Goal: Check status: Check status

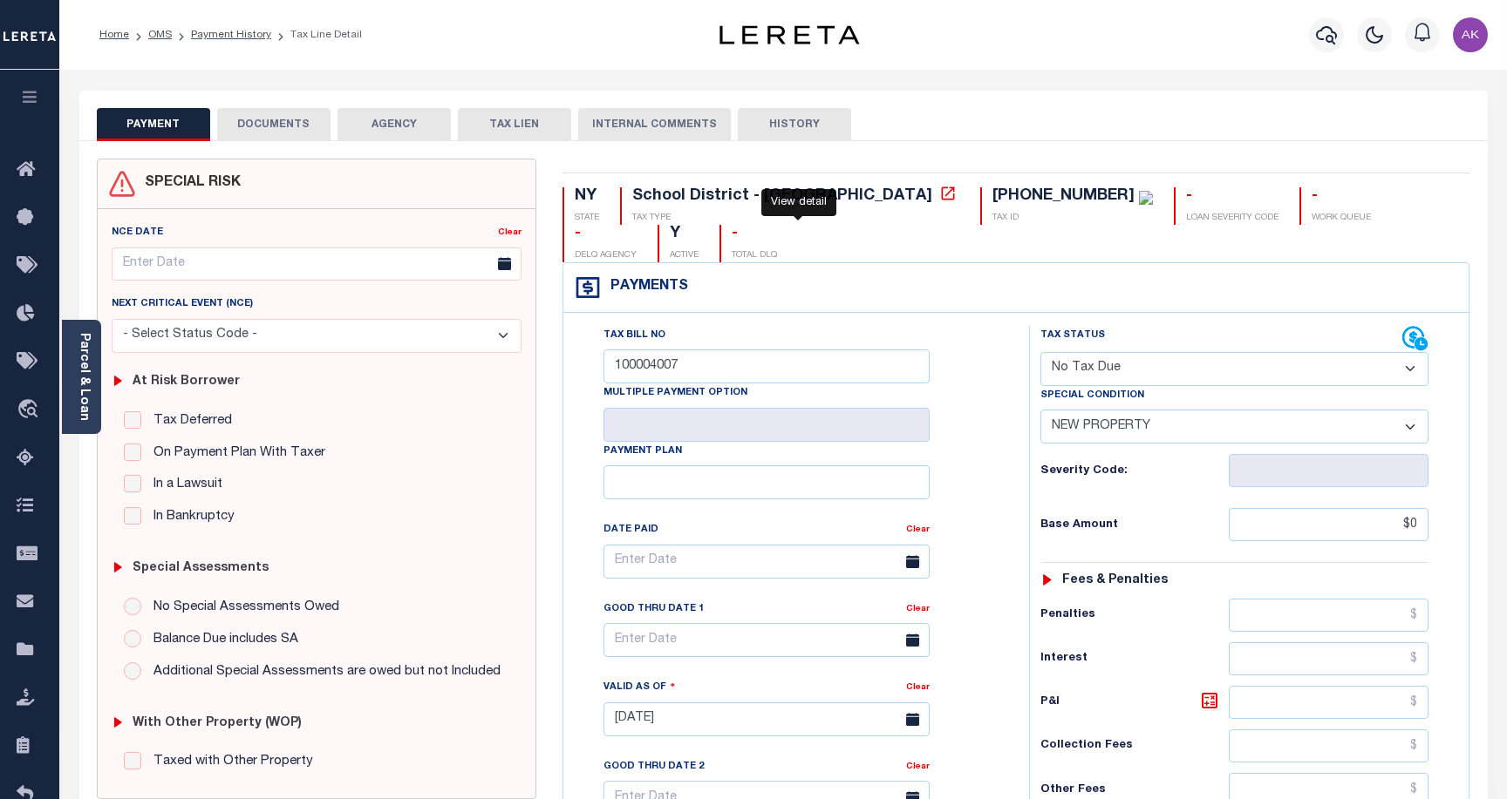
select select "NTX"
select select "7"
click at [24, 409] on icon "travel_explore" at bounding box center [31, 410] width 28 height 23
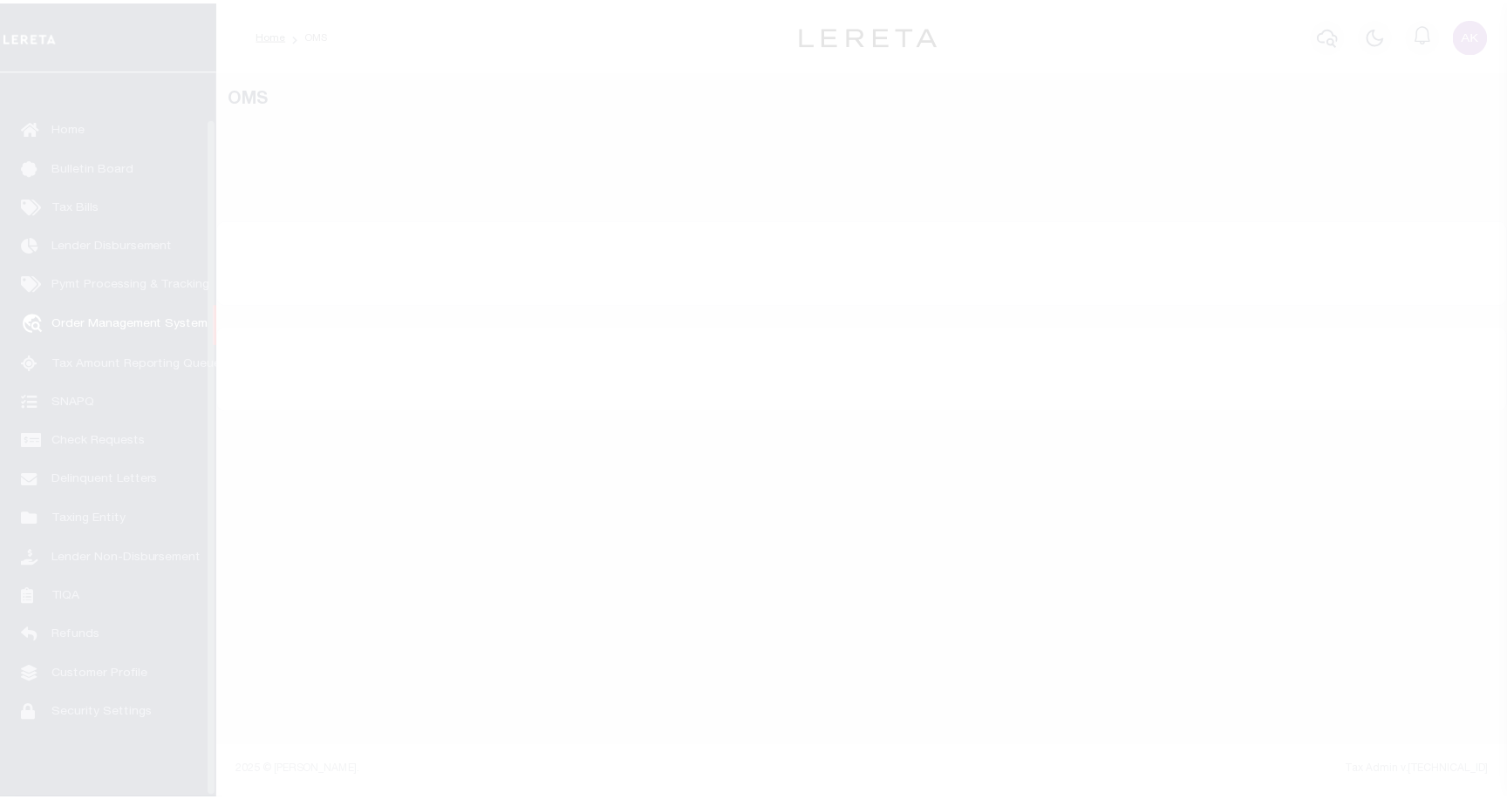
scroll to position [50, 0]
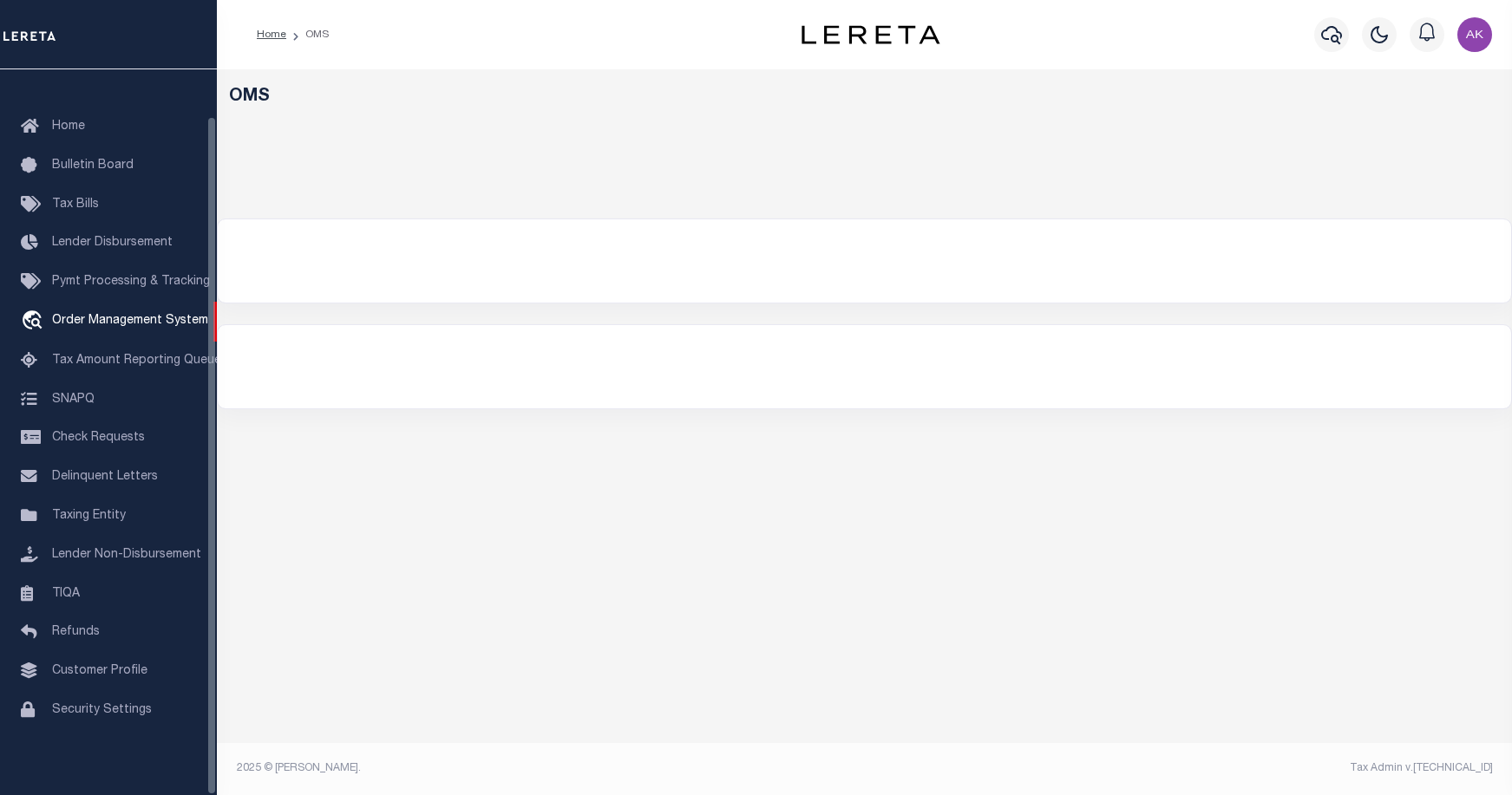
select select "200"
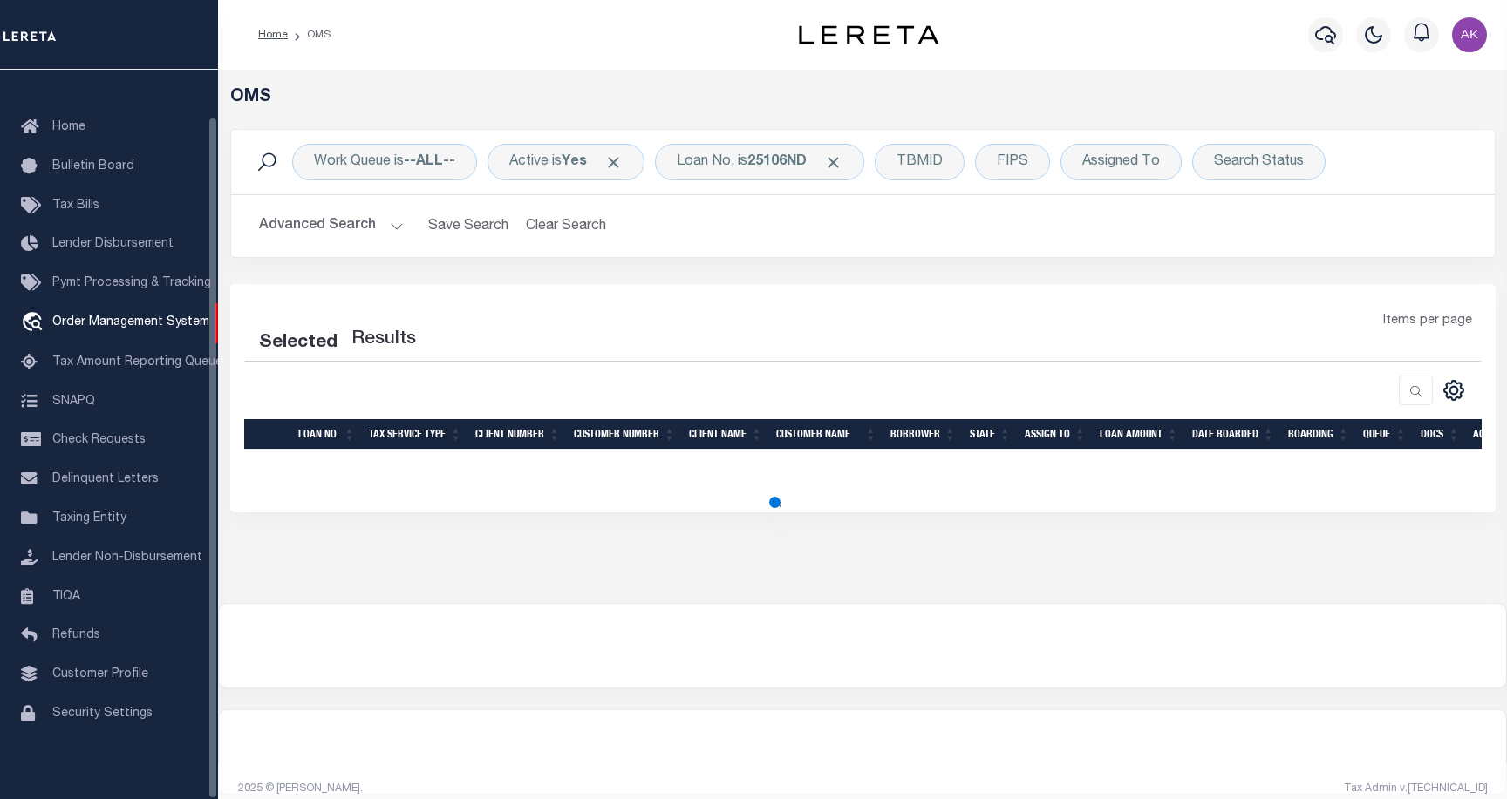
select select "200"
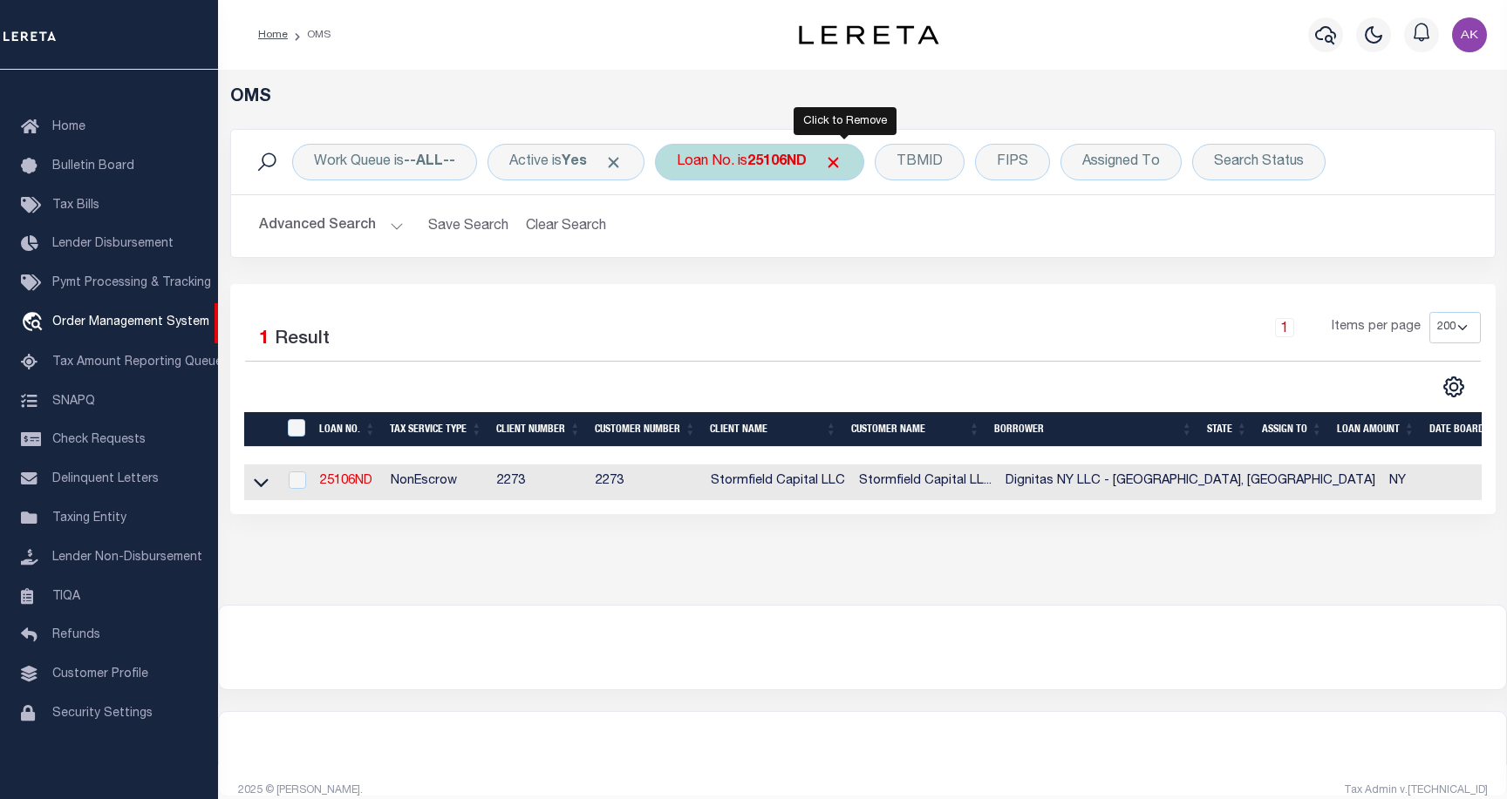
click at [842, 159] on span "Click to Remove" at bounding box center [833, 162] width 18 height 18
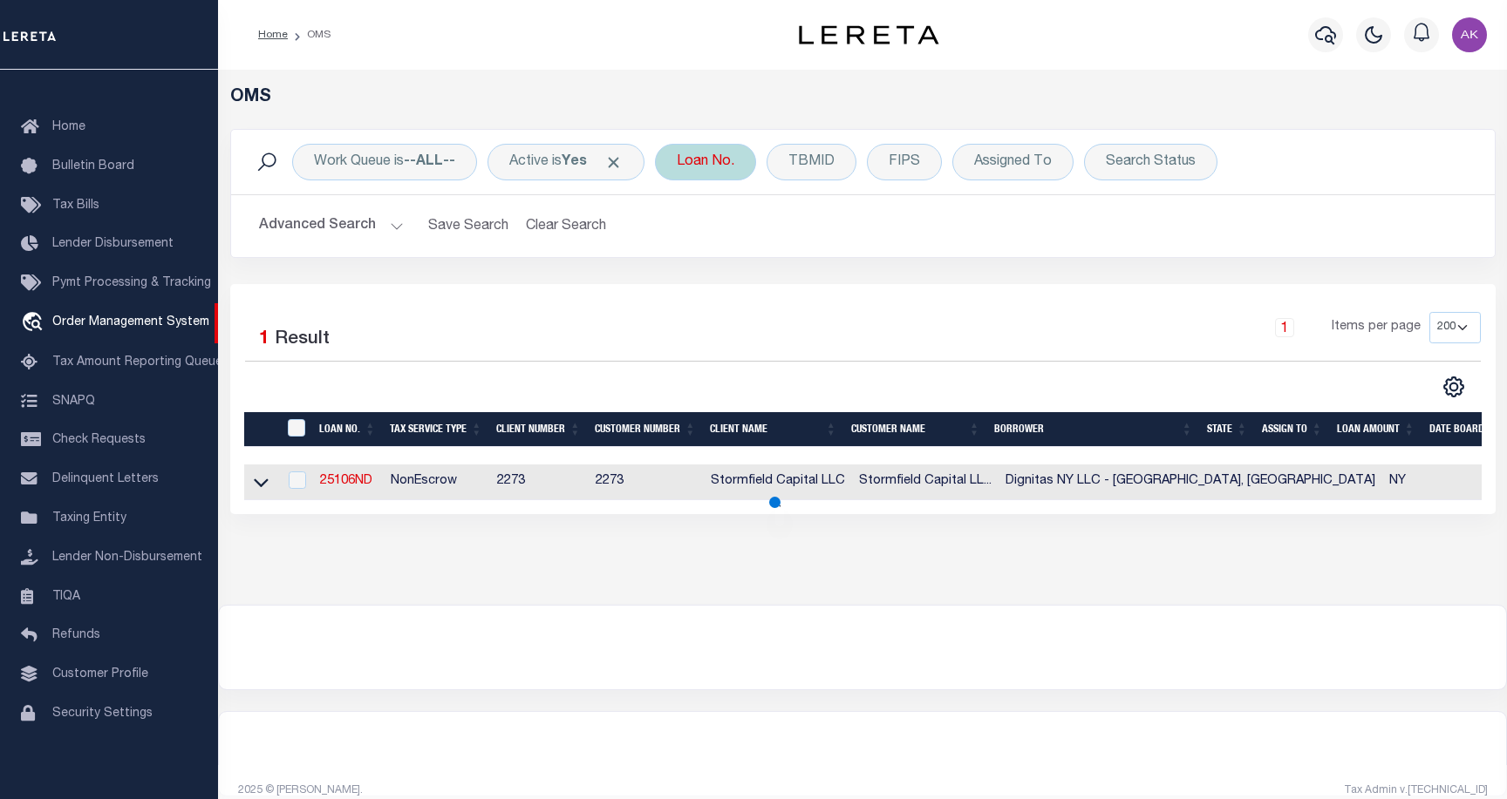
click at [719, 159] on div "Loan No." at bounding box center [705, 162] width 101 height 37
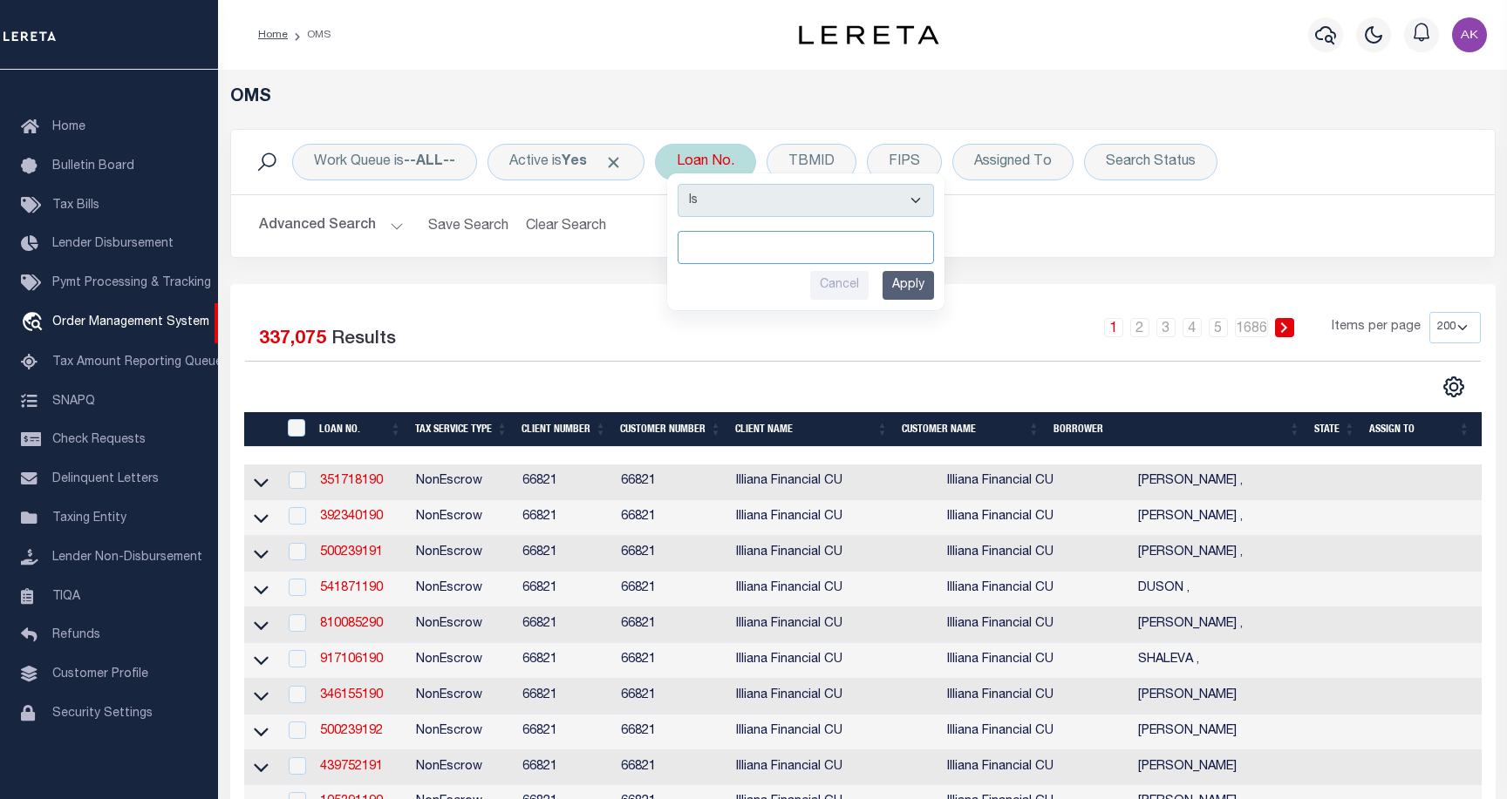
click at [721, 240] on input "text" at bounding box center [805, 247] width 256 height 33
paste input "24277ND"
type input "24277ND"
click at [923, 288] on input "Apply" at bounding box center [907, 285] width 51 height 29
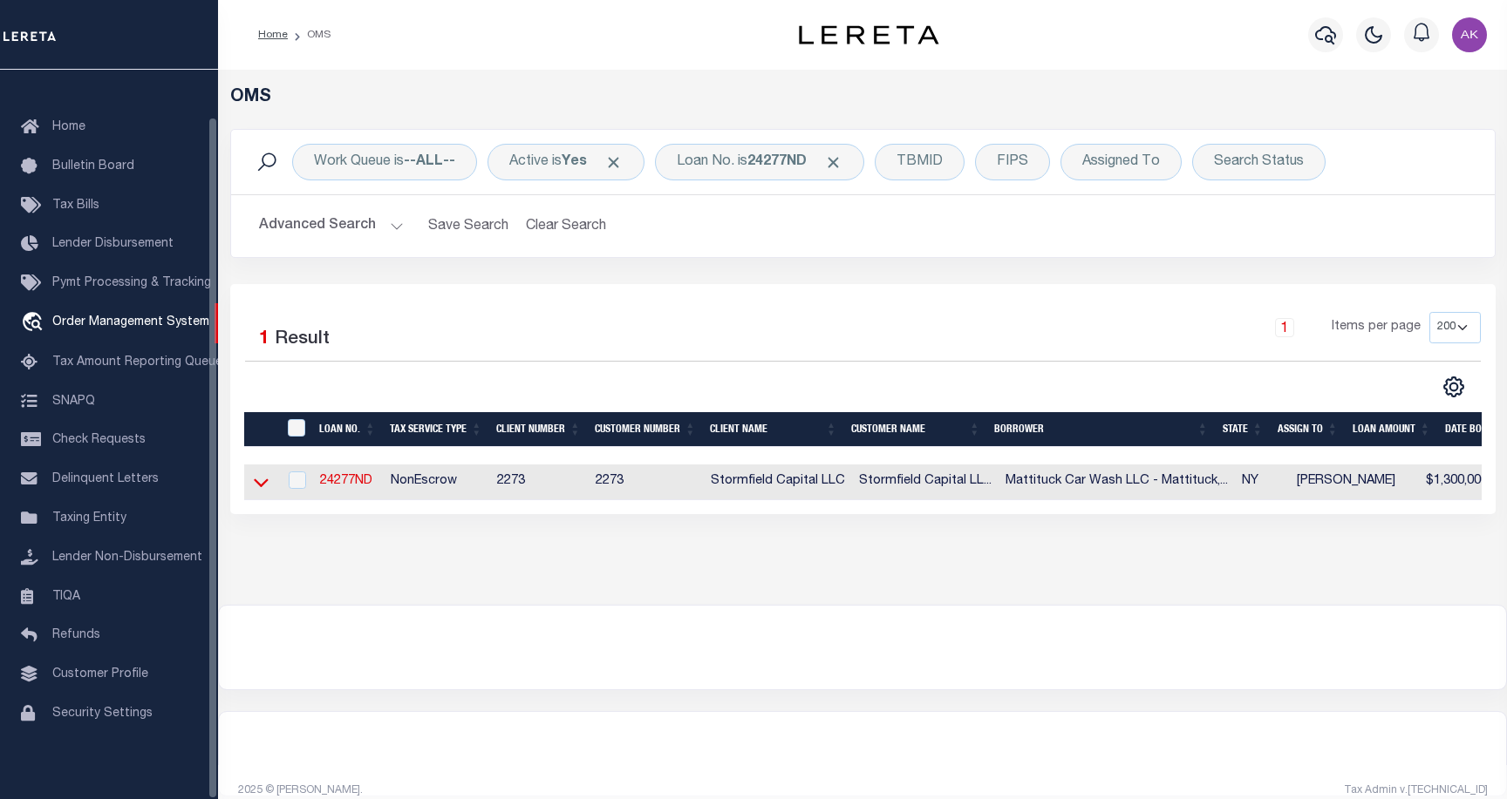
click at [262, 486] on icon at bounding box center [261, 482] width 15 height 18
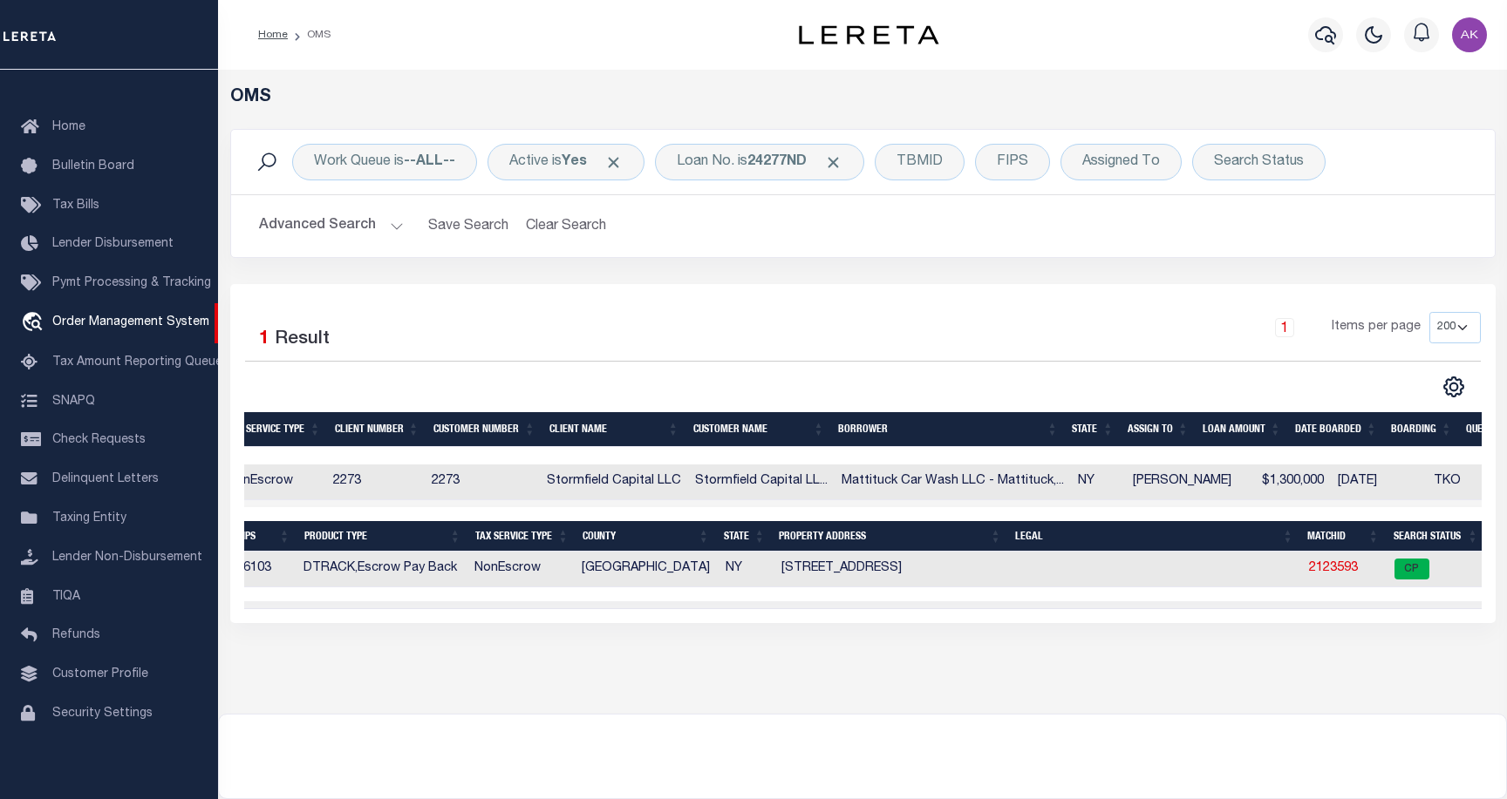
scroll to position [0, 185]
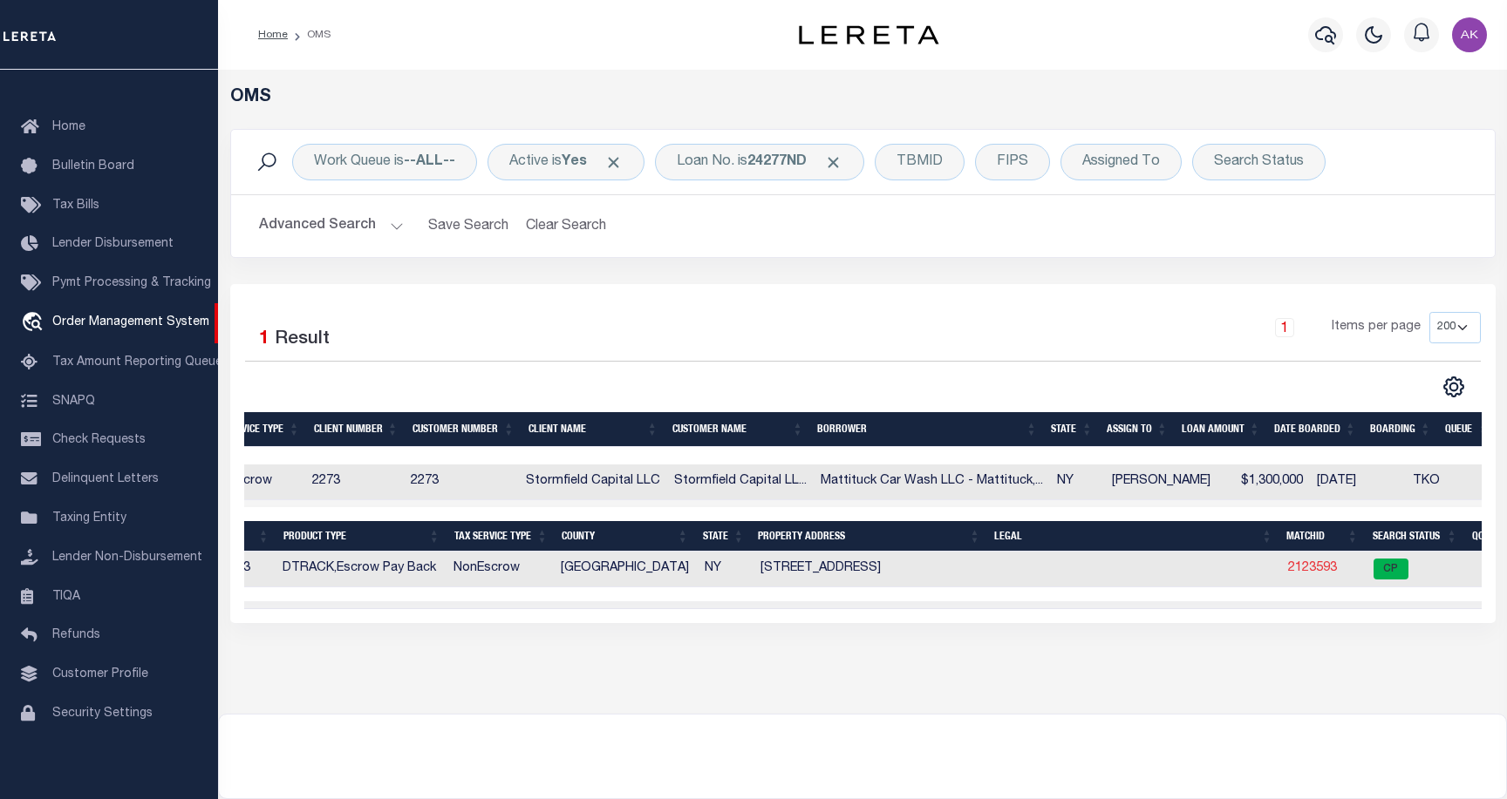
click at [1296, 572] on link "2123593" at bounding box center [1312, 568] width 49 height 12
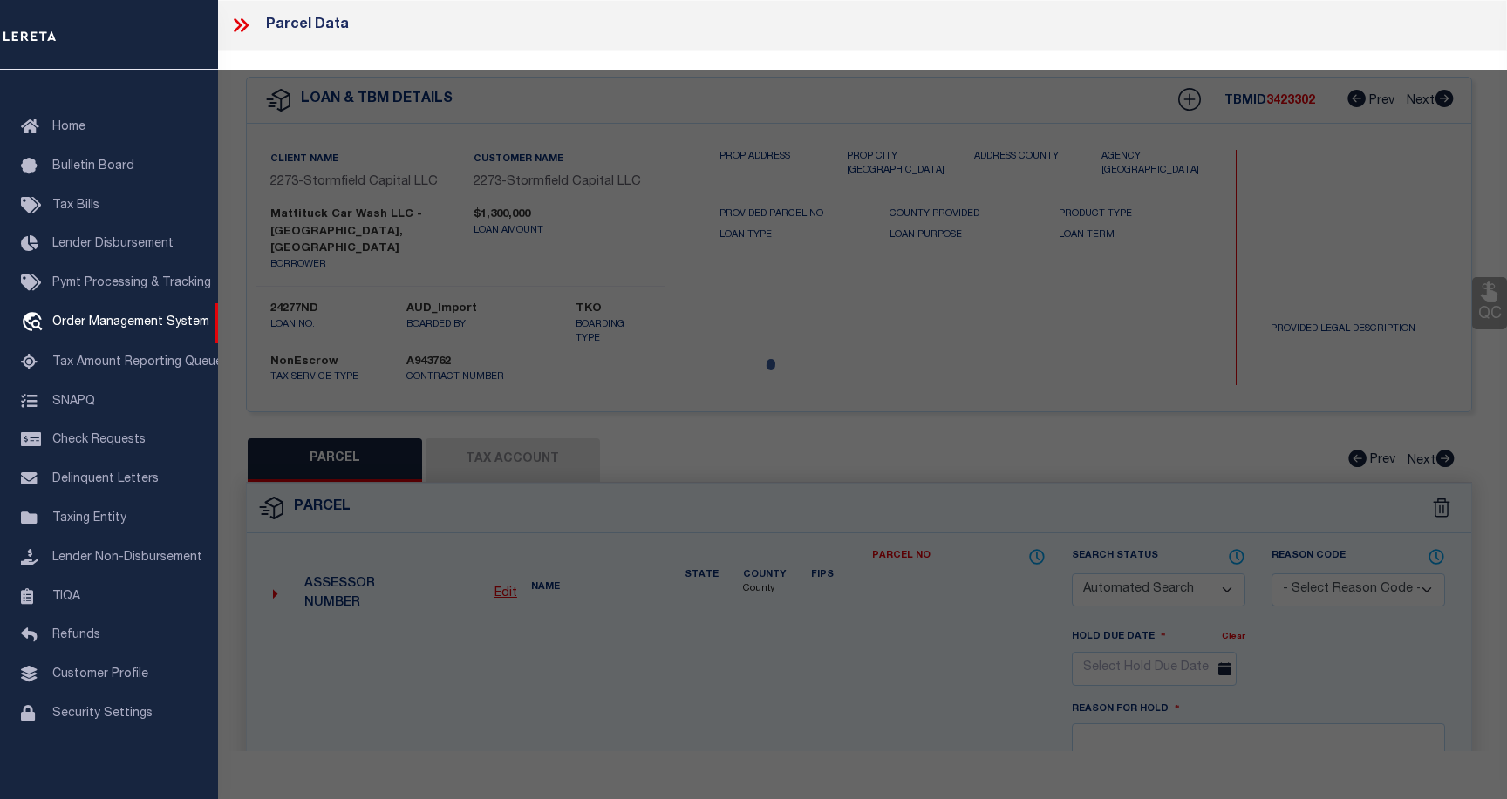
checkbox input "false"
select select "CP"
type input "MATTITUCK CAR WASH LLC"
select select
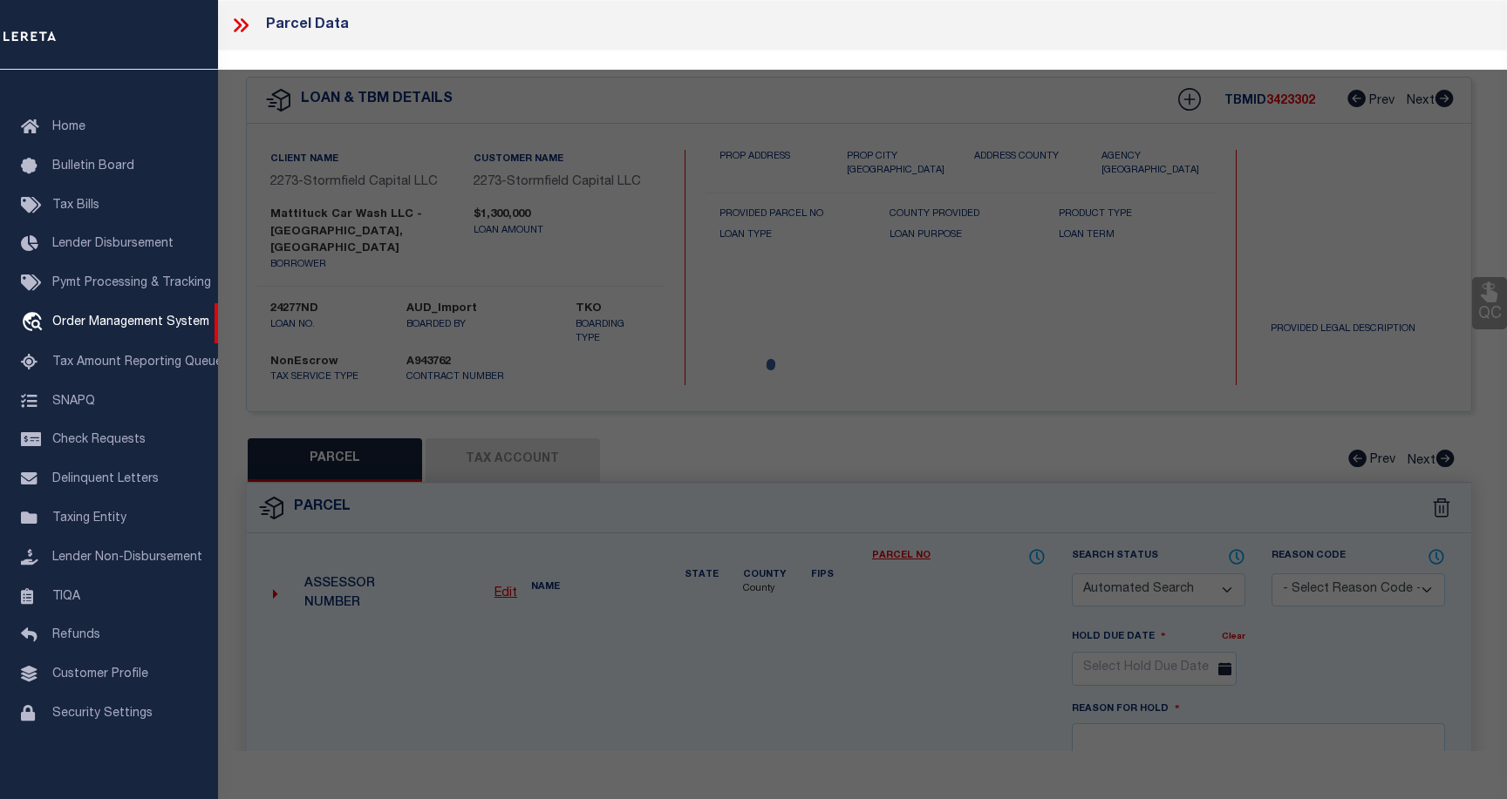
type input "[STREET_ADDRESS]"
checkbox input "false"
type input "Mattituck NY 11952"
type textarea "Information Only - Installment Tax Years Based on Agency Review"
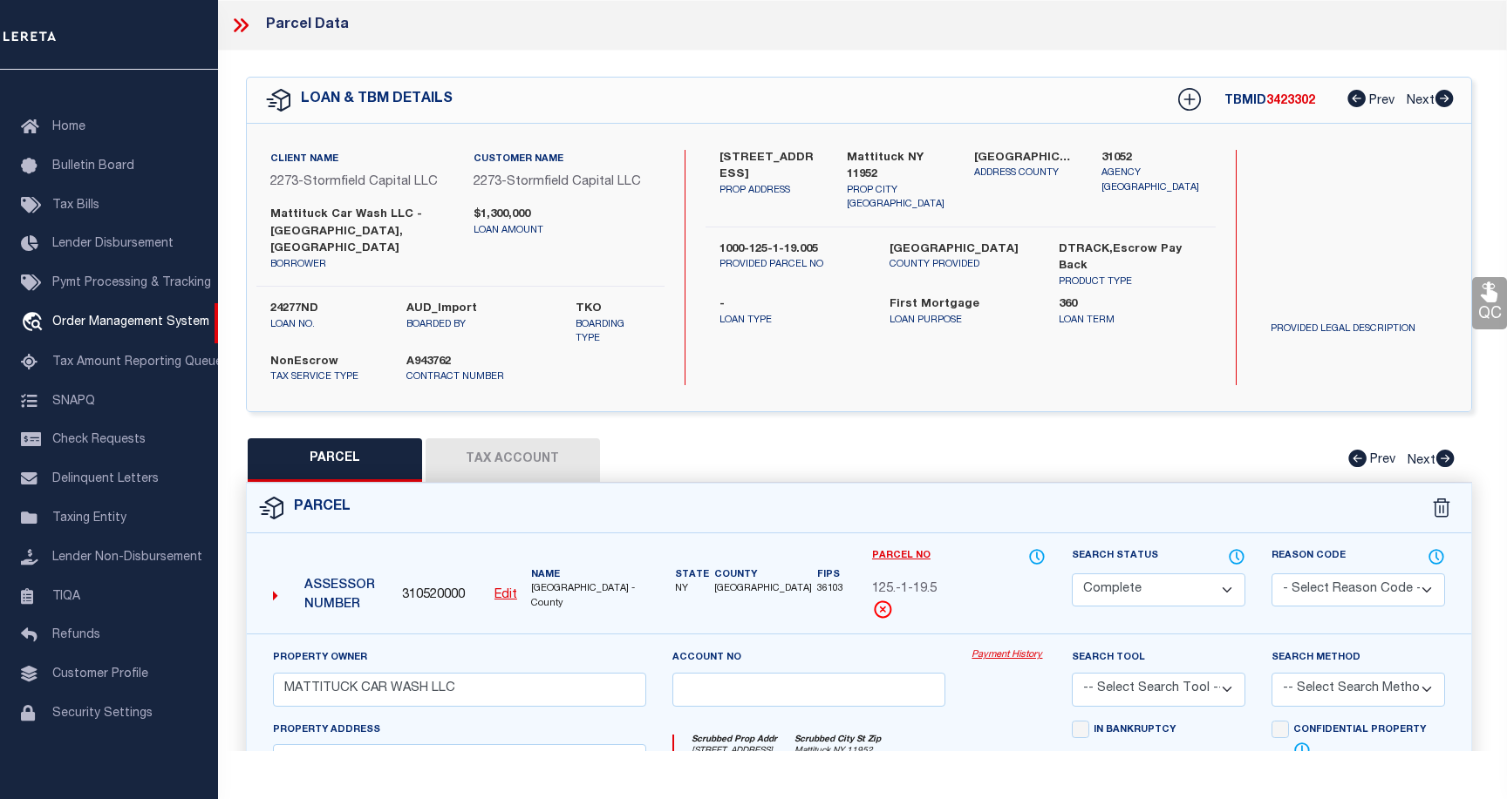
click at [1026, 649] on link "Payment History" at bounding box center [1008, 656] width 74 height 15
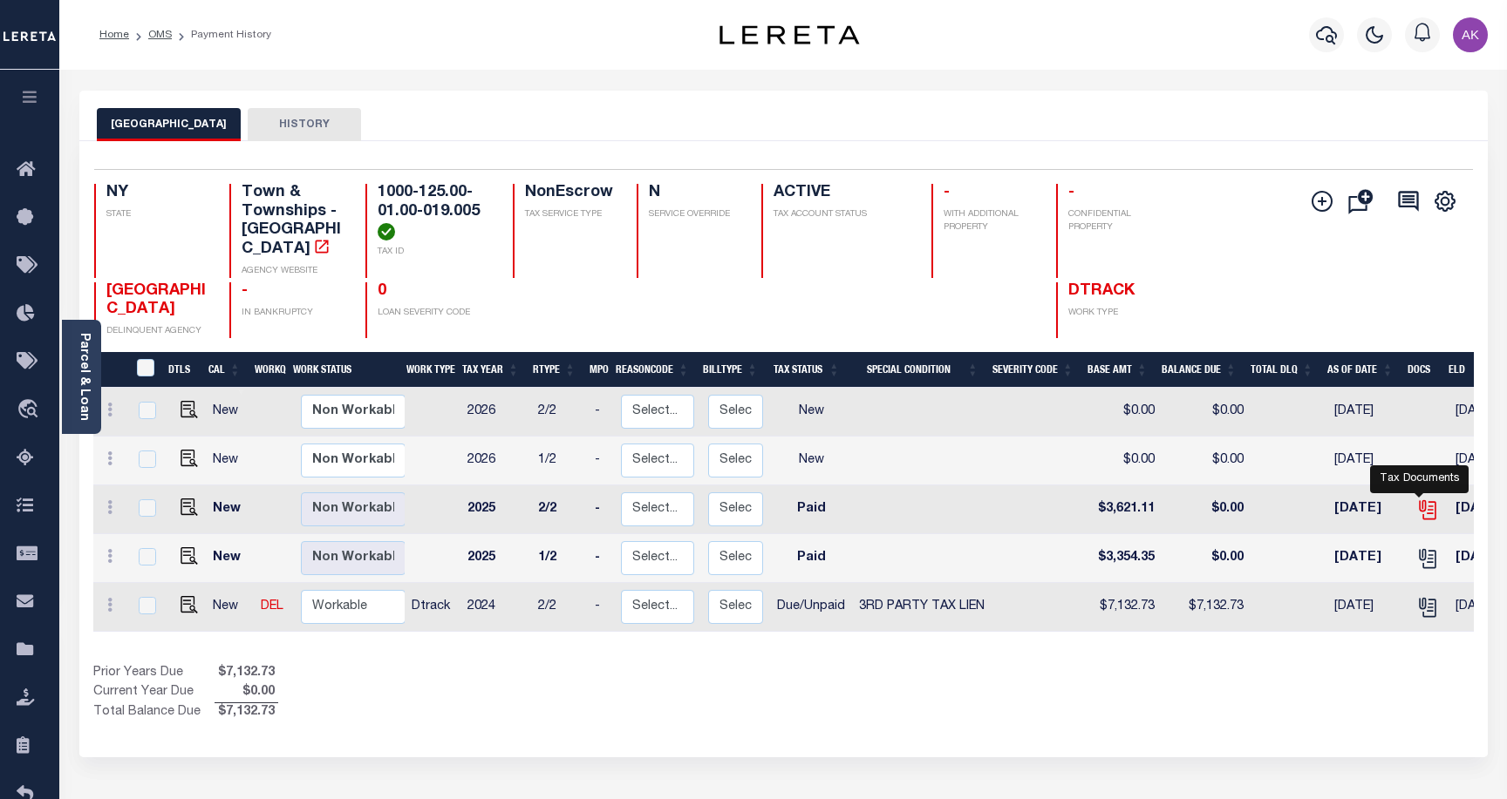
click at [1419, 499] on icon "" at bounding box center [1427, 510] width 23 height 23
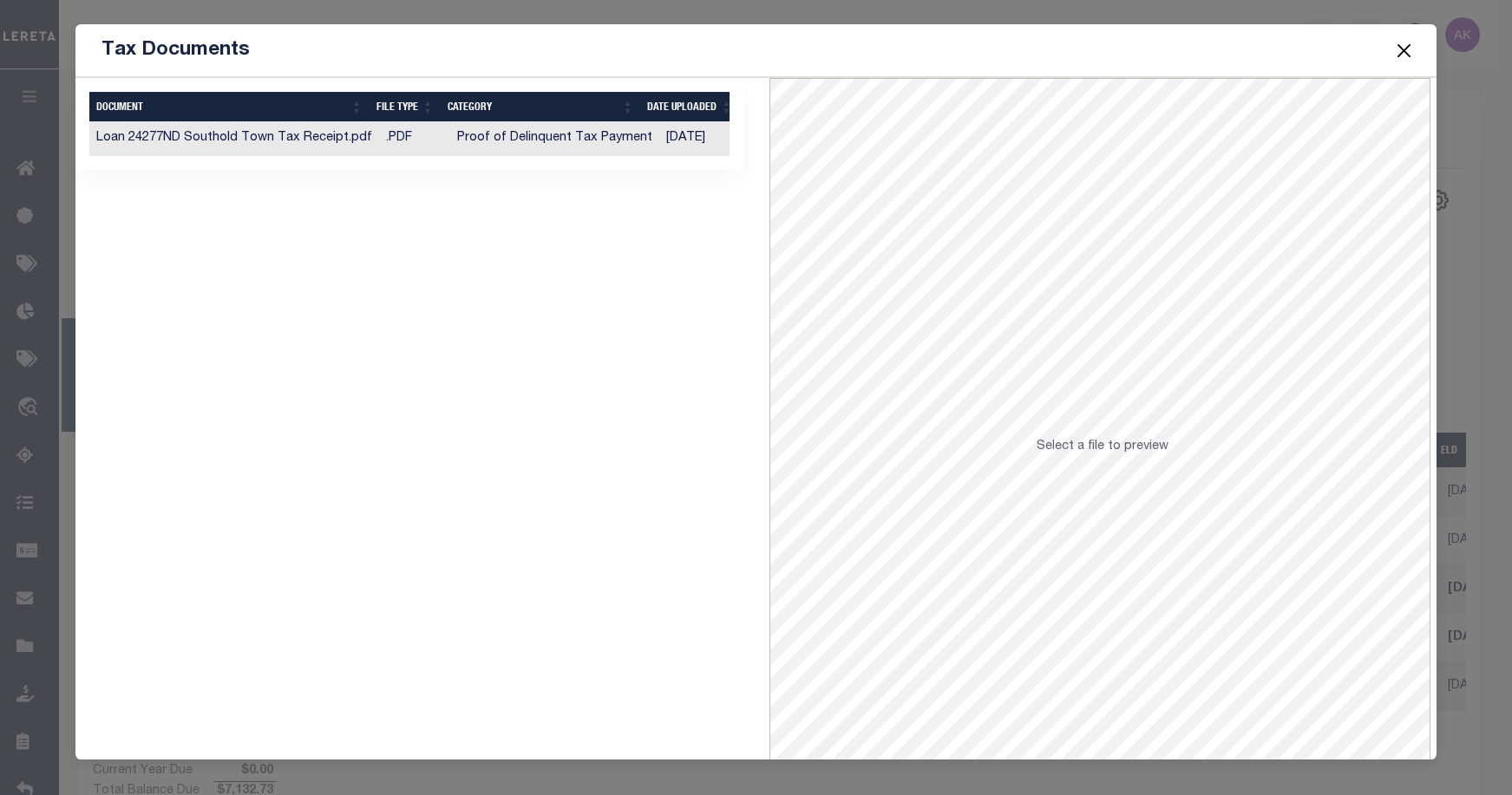
click at [494, 138] on td "Proof of Delinquent Tax Payment" at bounding box center [554, 139] width 209 height 34
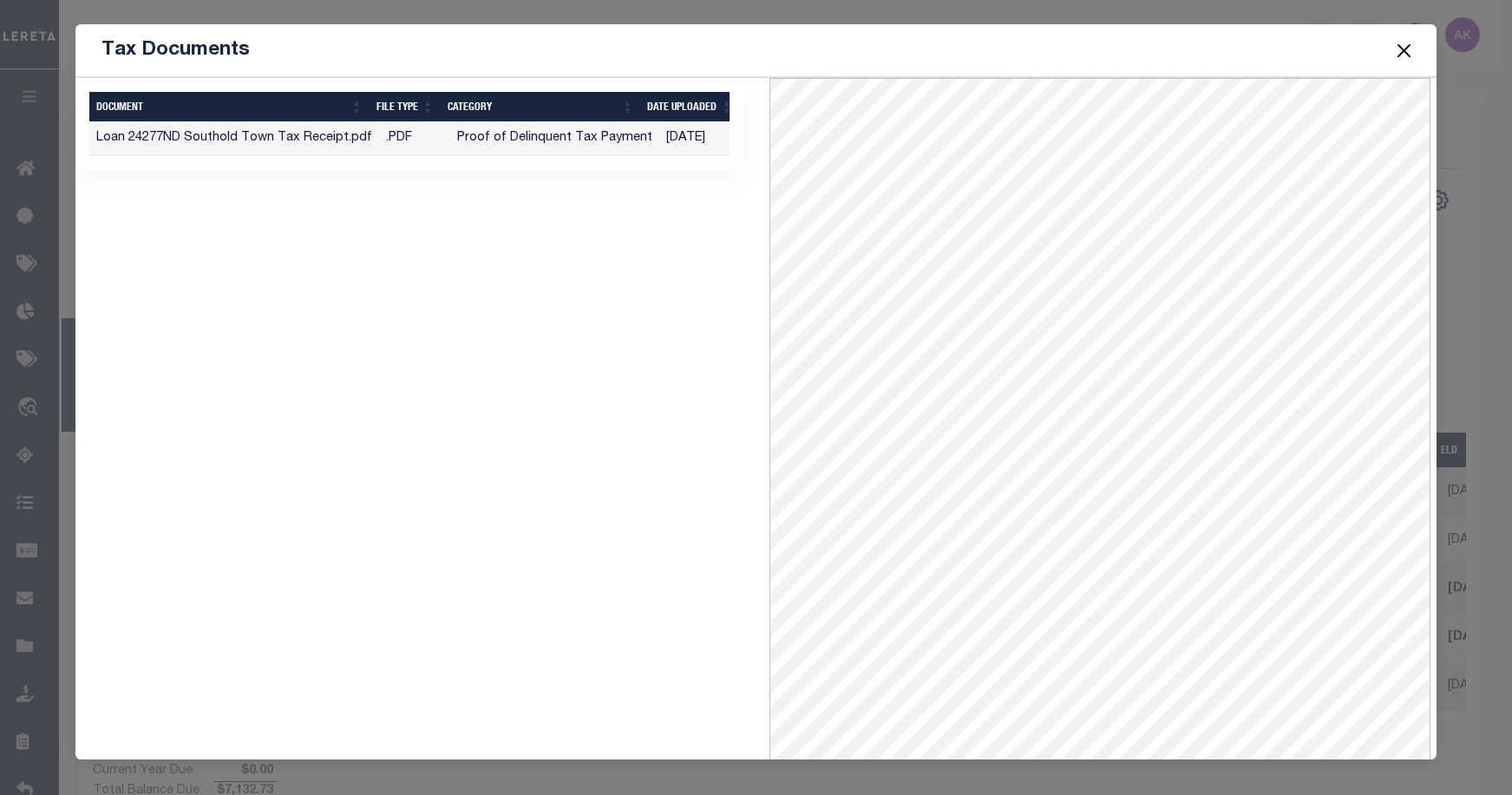
click at [1406, 50] on button "Close" at bounding box center [1404, 50] width 23 height 23
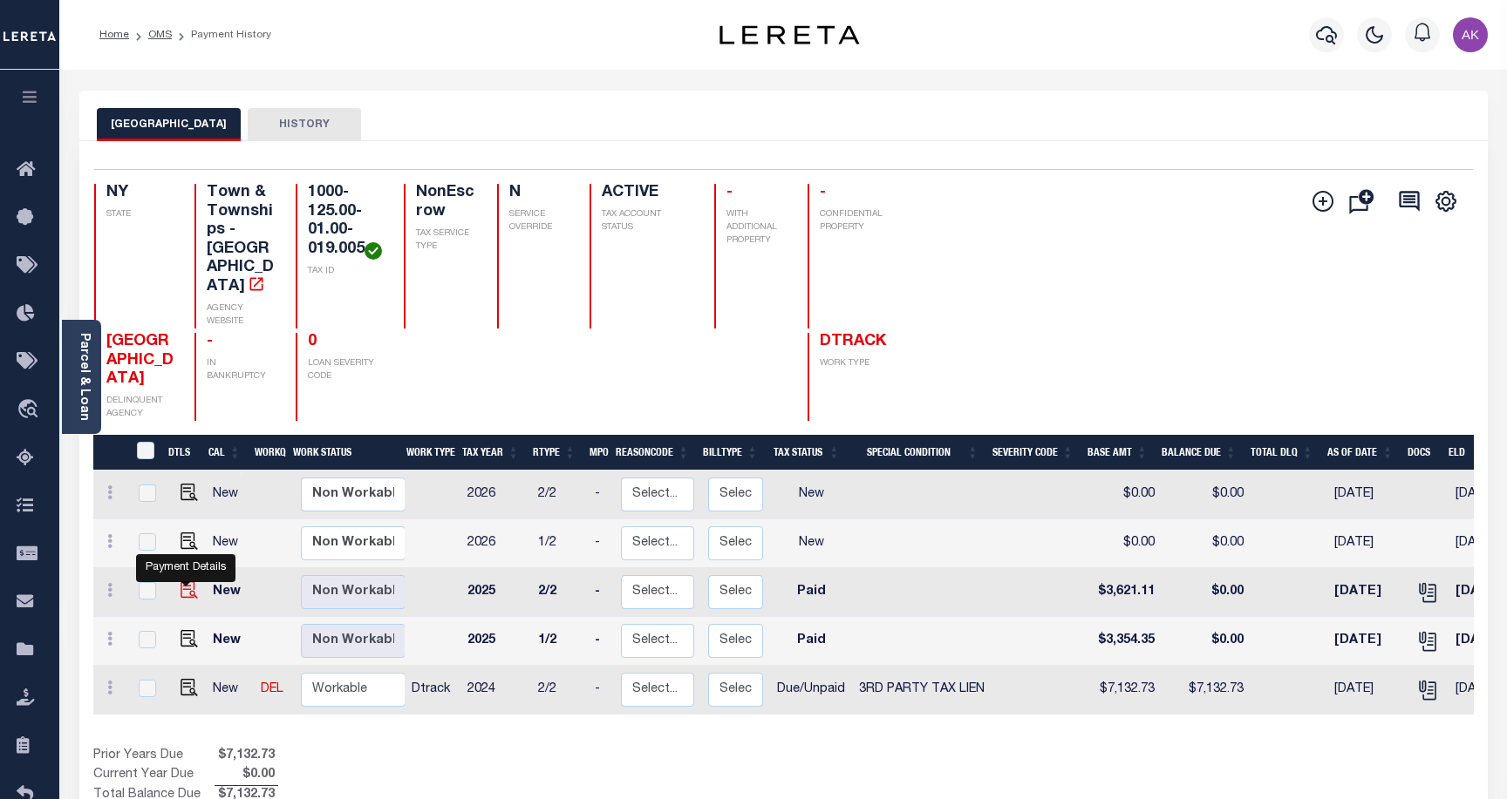
click at [187, 582] on img "" at bounding box center [188, 590] width 17 height 17
checkbox input "true"
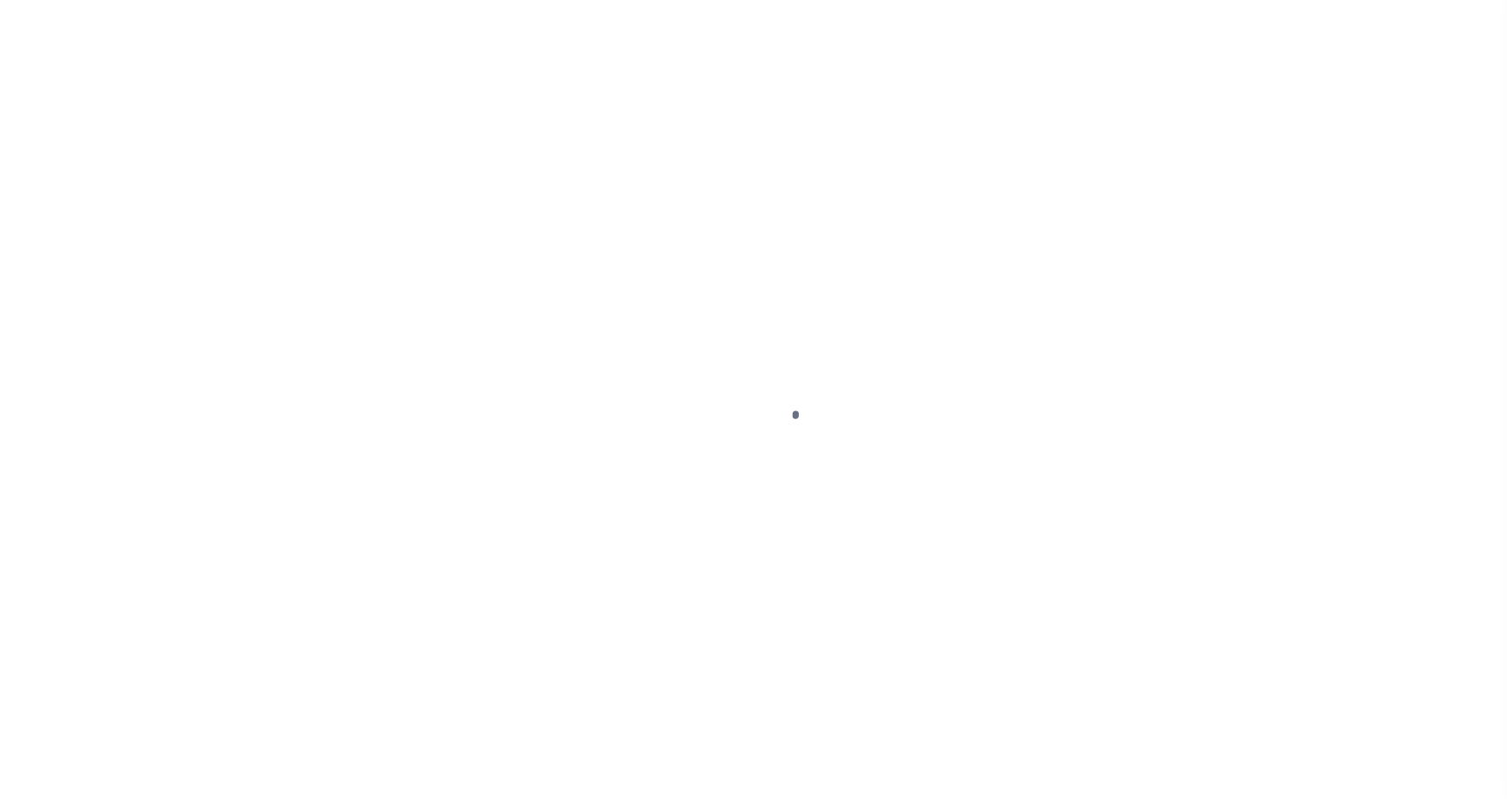
select select "PYD"
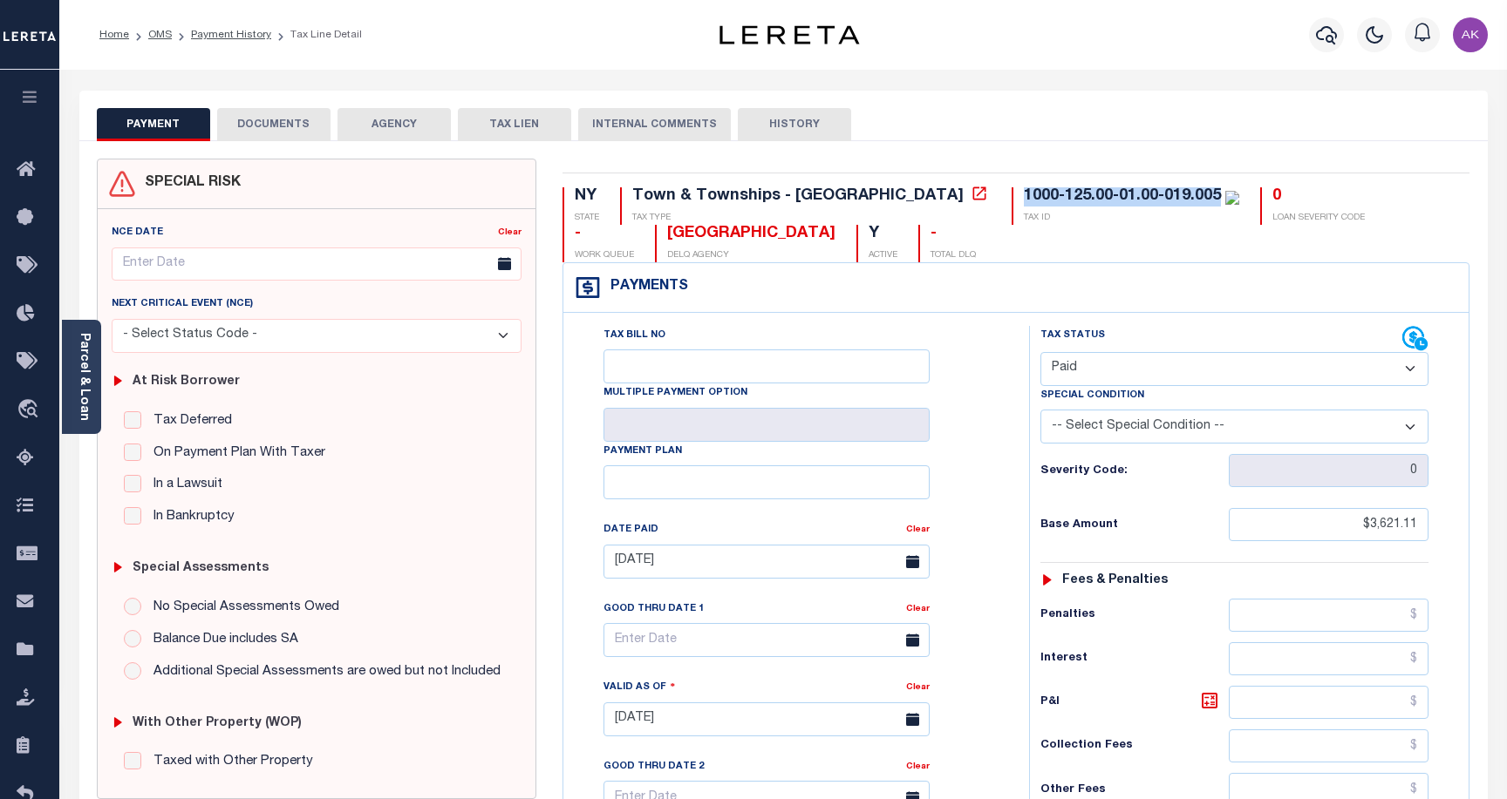
drag, startPoint x: 1068, startPoint y: 195, endPoint x: 875, endPoint y: 194, distance: 192.7
click at [1024, 194] on div "1000-125.00-01.00-019.005" at bounding box center [1122, 196] width 197 height 16
copy div "1000-125.00-01.00-019.005"
click at [970, 195] on icon at bounding box center [978, 193] width 17 height 17
click at [240, 32] on link "Payment History" at bounding box center [231, 35] width 80 height 10
